Goal: Check status: Check status

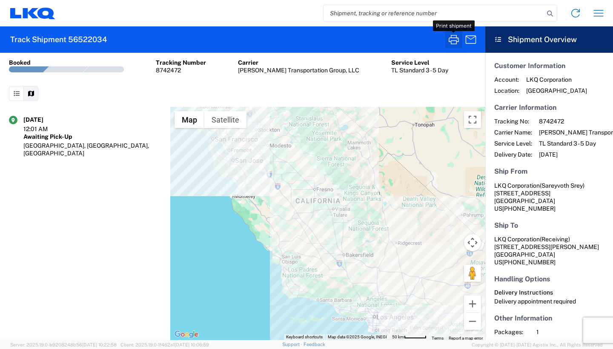
click at [458, 39] on icon "button" at bounding box center [454, 40] width 14 height 14
click at [466, 6] on input "search" at bounding box center [434, 13] width 221 height 16
click at [451, 18] on input "search" at bounding box center [434, 13] width 221 height 16
paste input "56881672"
type input "56881672"
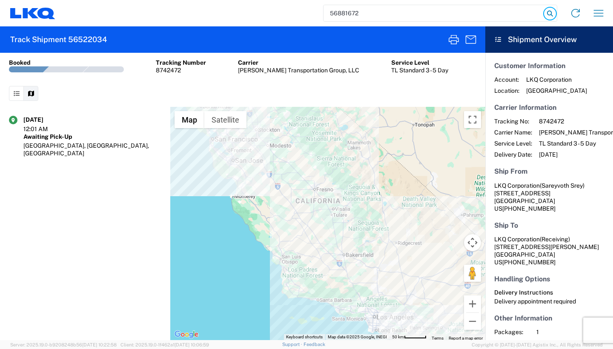
click at [545, 11] on icon at bounding box center [550, 14] width 12 height 12
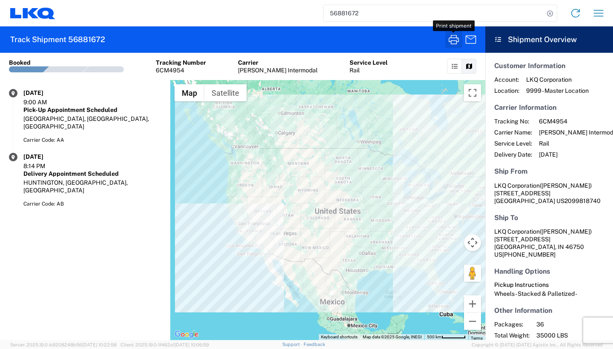
click at [449, 43] on icon "button" at bounding box center [454, 40] width 14 height 14
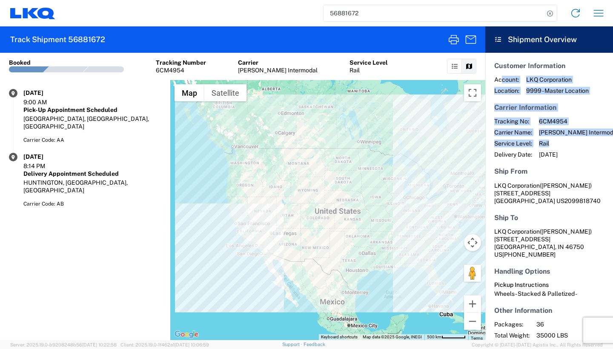
scroll to position [0, 4]
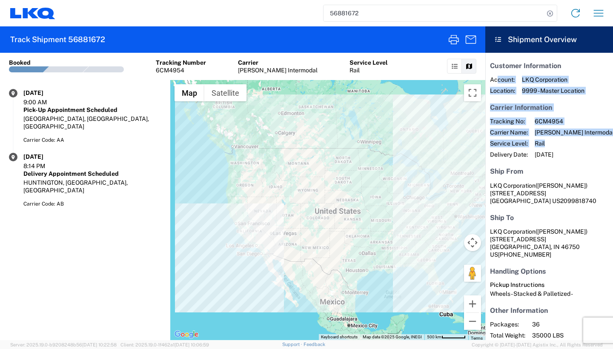
drag, startPoint x: 500, startPoint y: 80, endPoint x: 613, endPoint y: 145, distance: 129.5
click at [613, 145] on agx-shipment-overview-widget "Customer Information Account: LKQ Corporation Location: 9999 - Master Location …" at bounding box center [549, 196] width 128 height 287
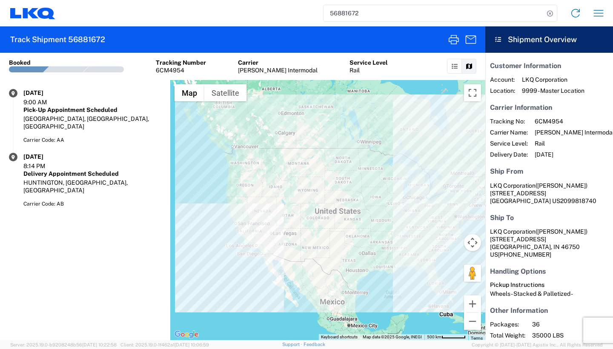
drag, startPoint x: 613, startPoint y: 145, endPoint x: 555, endPoint y: 230, distance: 103.1
click at [555, 230] on span "([PERSON_NAME])" at bounding box center [562, 231] width 52 height 7
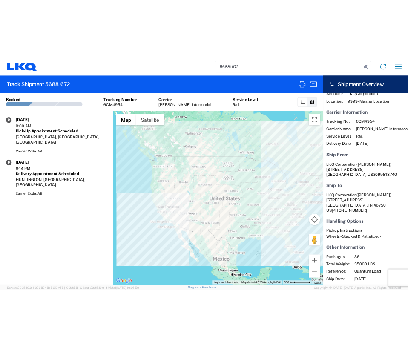
scroll to position [51, 4]
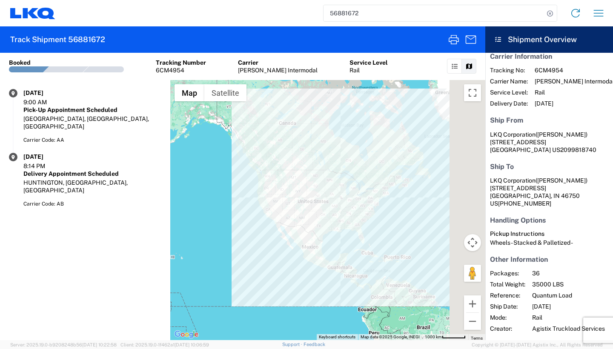
drag, startPoint x: 435, startPoint y: 224, endPoint x: 361, endPoint y: 219, distance: 73.4
click at [361, 219] on div at bounding box center [327, 210] width 315 height 260
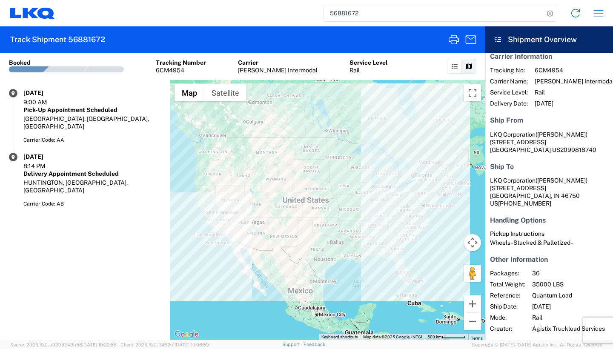
drag, startPoint x: 314, startPoint y: 192, endPoint x: 337, endPoint y: 198, distance: 24.3
click at [337, 198] on div at bounding box center [327, 210] width 315 height 260
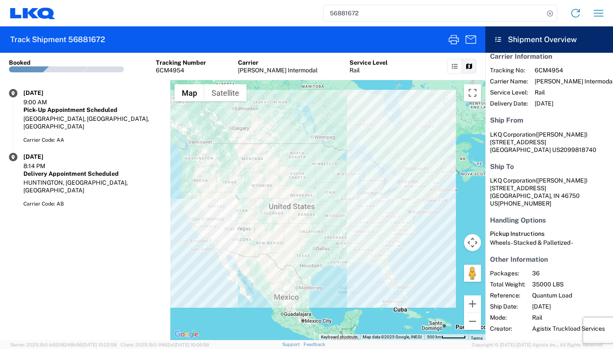
drag, startPoint x: 337, startPoint y: 198, endPoint x: 322, endPoint y: 205, distance: 16.4
click at [322, 205] on div at bounding box center [327, 210] width 315 height 260
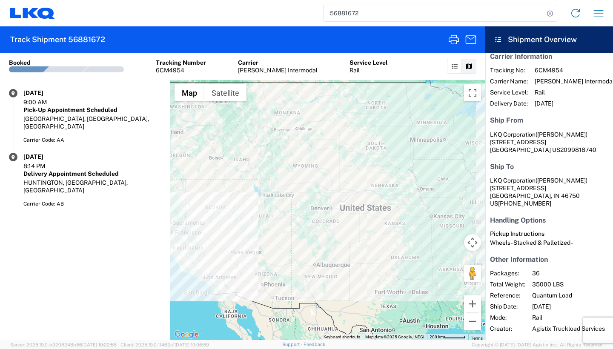
drag, startPoint x: 230, startPoint y: 211, endPoint x: 287, endPoint y: 210, distance: 56.6
click at [287, 210] on div at bounding box center [327, 210] width 315 height 260
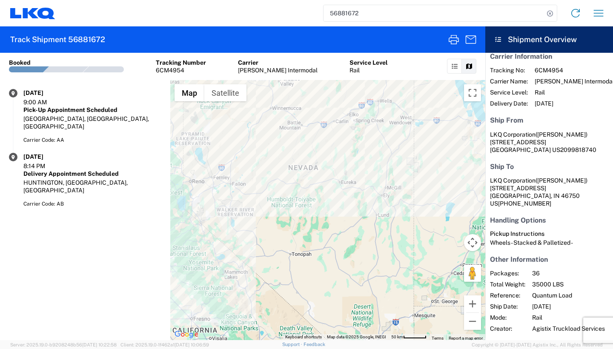
drag, startPoint x: 232, startPoint y: 242, endPoint x: 307, endPoint y: 224, distance: 77.5
click at [307, 224] on div at bounding box center [327, 210] width 315 height 260
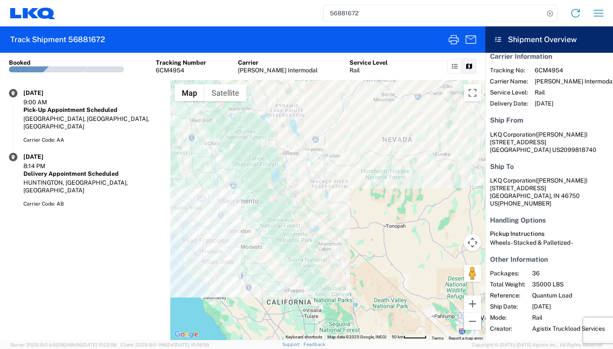
drag, startPoint x: 301, startPoint y: 217, endPoint x: 193, endPoint y: 246, distance: 111.5
click at [193, 245] on div at bounding box center [327, 210] width 315 height 260
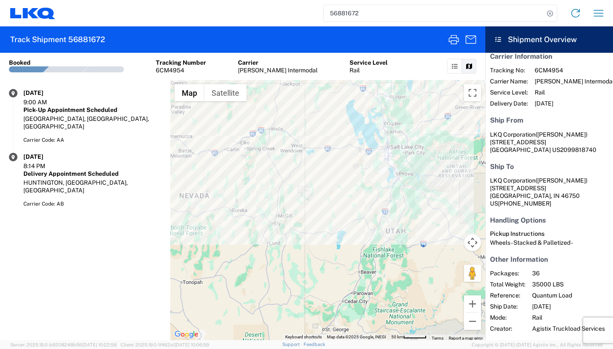
drag, startPoint x: 316, startPoint y: 215, endPoint x: 140, endPoint y: 225, distance: 176.1
click at [166, 225] on section "Transit Events [DATE] 9:00 AM Pick-Up Appointment Scheduled [GEOGRAPHIC_DATA], …" at bounding box center [242, 210] width 485 height 260
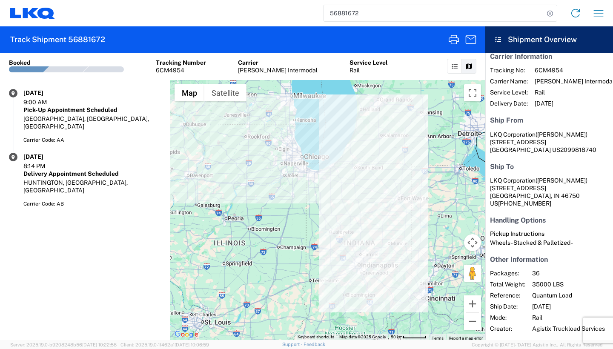
drag, startPoint x: 421, startPoint y: 198, endPoint x: 342, endPoint y: 206, distance: 78.7
click at [343, 206] on div at bounding box center [327, 210] width 315 height 260
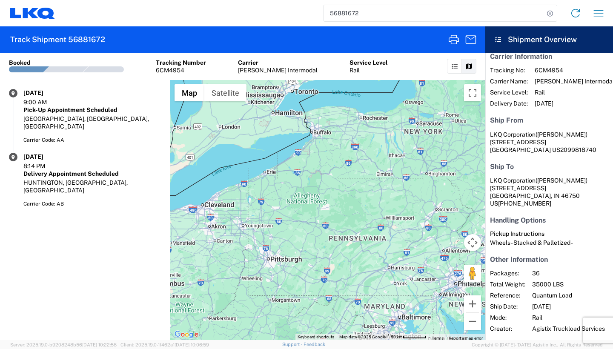
drag, startPoint x: 339, startPoint y: 208, endPoint x: 525, endPoint y: 205, distance: 186.0
click at [513, 207] on div "Track Shipment 56881672 Shipment No. 56881672 Booked Tracking Number 6CM4954 Ca…" at bounding box center [306, 183] width 613 height 314
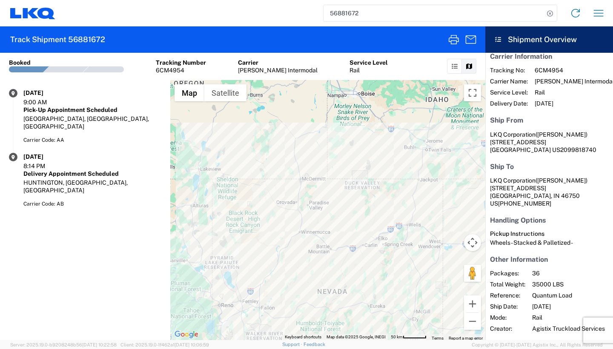
drag, startPoint x: 304, startPoint y: 222, endPoint x: 429, endPoint y: 175, distance: 133.2
click at [401, 209] on div at bounding box center [327, 210] width 315 height 260
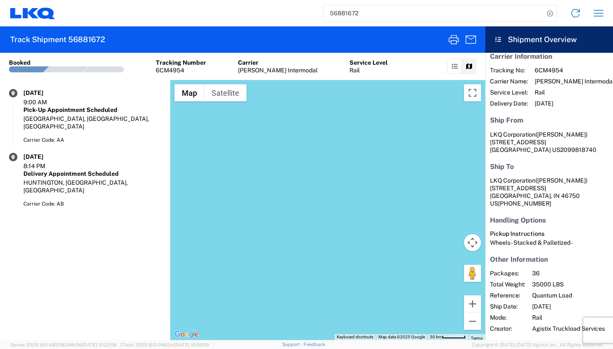
drag, startPoint x: 399, startPoint y: 188, endPoint x: 208, endPoint y: 201, distance: 192.0
click at [321, 201] on div at bounding box center [327, 210] width 315 height 260
drag, startPoint x: 415, startPoint y: 205, endPoint x: 235, endPoint y: 218, distance: 180.5
click at [236, 218] on div at bounding box center [327, 210] width 315 height 260
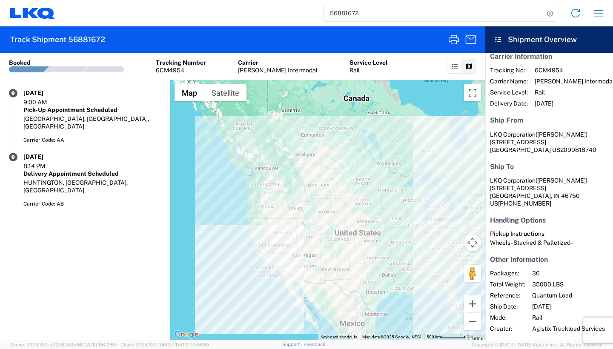
drag, startPoint x: 363, startPoint y: 186, endPoint x: 302, endPoint y: 203, distance: 63.2
click at [302, 203] on div at bounding box center [327, 210] width 315 height 260
drag, startPoint x: 358, startPoint y: 207, endPoint x: 292, endPoint y: 175, distance: 72.5
click at [295, 180] on div at bounding box center [327, 210] width 315 height 260
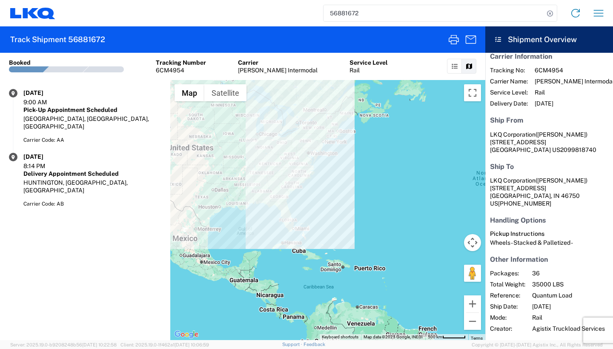
drag, startPoint x: 292, startPoint y: 175, endPoint x: 351, endPoint y: 186, distance: 59.2
click at [351, 186] on div at bounding box center [327, 210] width 315 height 260
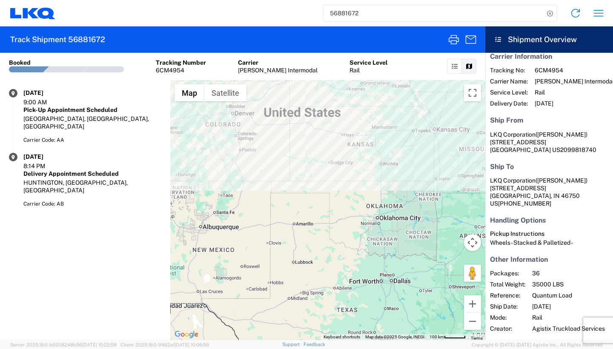
drag, startPoint x: 321, startPoint y: 180, endPoint x: 447, endPoint y: 179, distance: 125.6
click at [447, 179] on div at bounding box center [327, 210] width 315 height 260
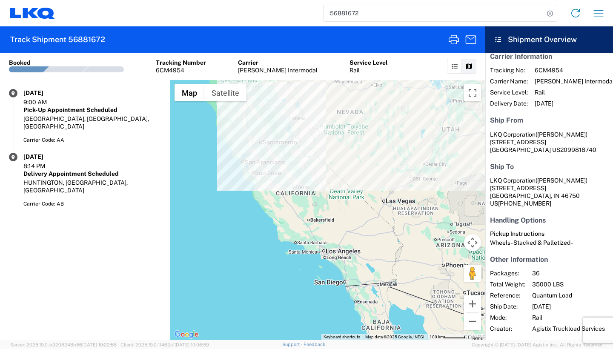
drag, startPoint x: 388, startPoint y: 167, endPoint x: 271, endPoint y: 244, distance: 140.1
click at [271, 244] on div at bounding box center [327, 210] width 315 height 260
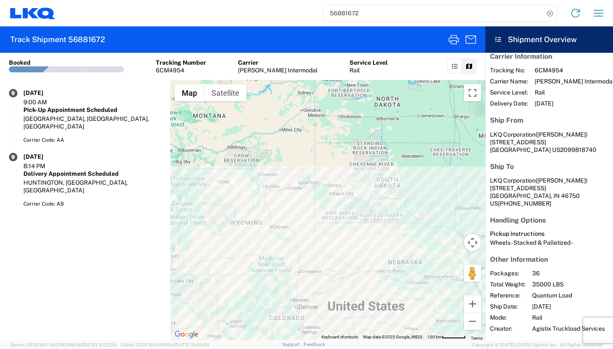
drag, startPoint x: 348, startPoint y: 249, endPoint x: 166, endPoint y: 157, distance: 203.7
click at [167, 158] on section "Transit Events [DATE] 9:00 AM Pick-Up Appointment Scheduled [GEOGRAPHIC_DATA], …" at bounding box center [242, 210] width 485 height 260
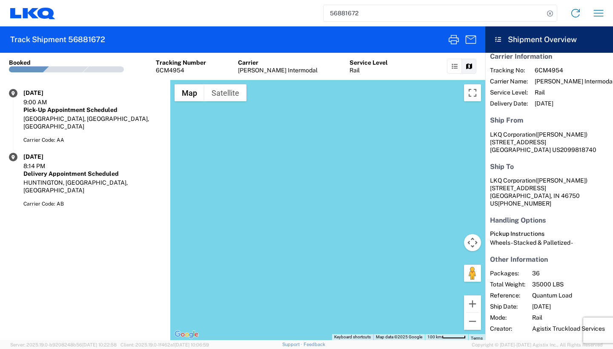
drag, startPoint x: 178, startPoint y: 155, endPoint x: 345, endPoint y: 210, distance: 176.1
click at [345, 210] on section "Transit Events [DATE] 9:00 AM Pick-Up Appointment Scheduled [GEOGRAPHIC_DATA], …" at bounding box center [242, 210] width 485 height 260
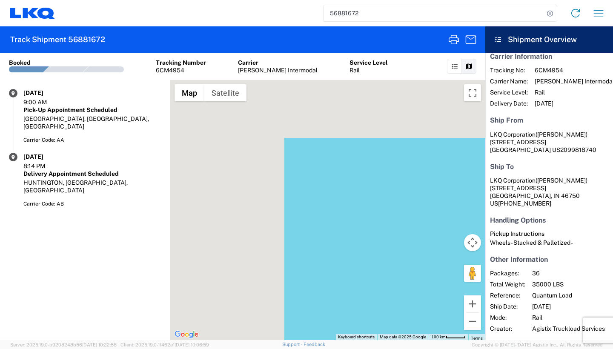
drag, startPoint x: 345, startPoint y: 210, endPoint x: 487, endPoint y: 309, distance: 172.9
click at [487, 309] on div "Track Shipment 56881672 Shipment No. 56881672 Booked Tracking Number 6CM4954 Ca…" at bounding box center [306, 183] width 613 height 314
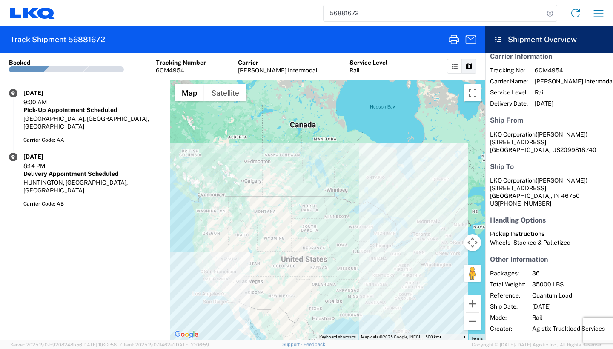
drag, startPoint x: 300, startPoint y: 246, endPoint x: 321, endPoint y: 236, distance: 23.6
click at [321, 236] on div at bounding box center [327, 210] width 315 height 260
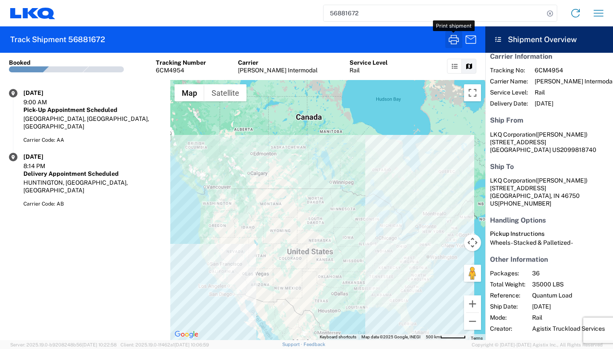
click at [450, 37] on icon "button" at bounding box center [454, 40] width 14 height 14
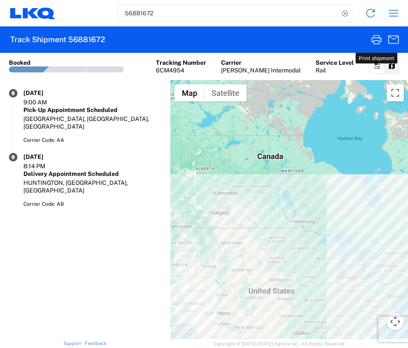
scroll to position [0, 0]
